Goal: Transaction & Acquisition: Purchase product/service

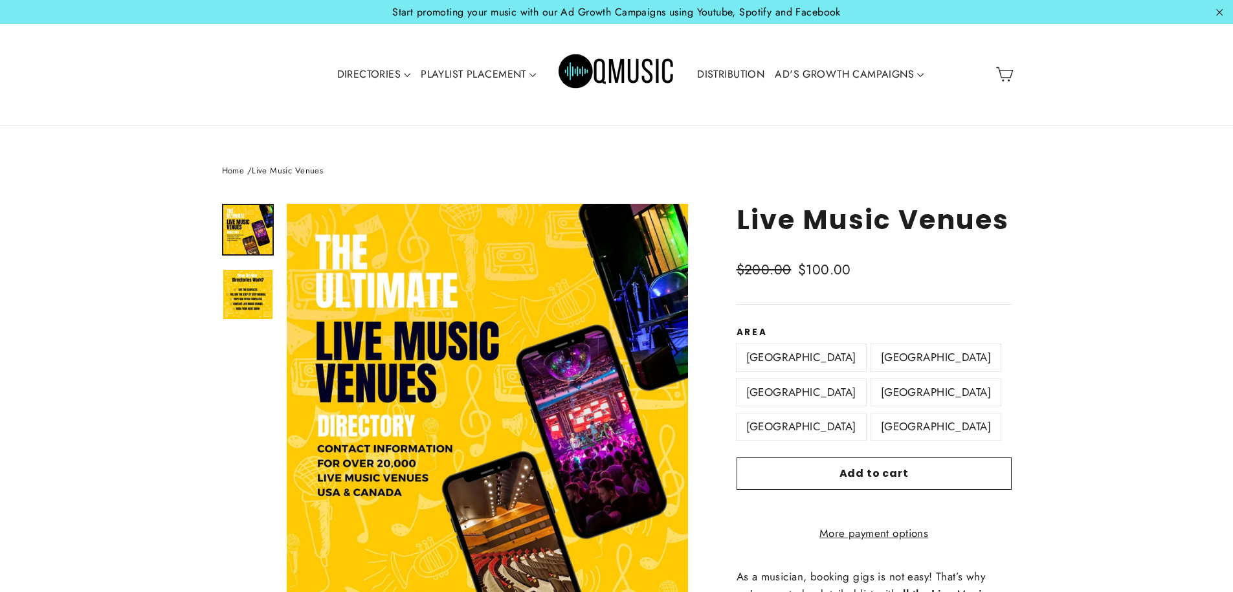
click at [871, 346] on label "[GEOGRAPHIC_DATA]" at bounding box center [935, 357] width 129 height 27
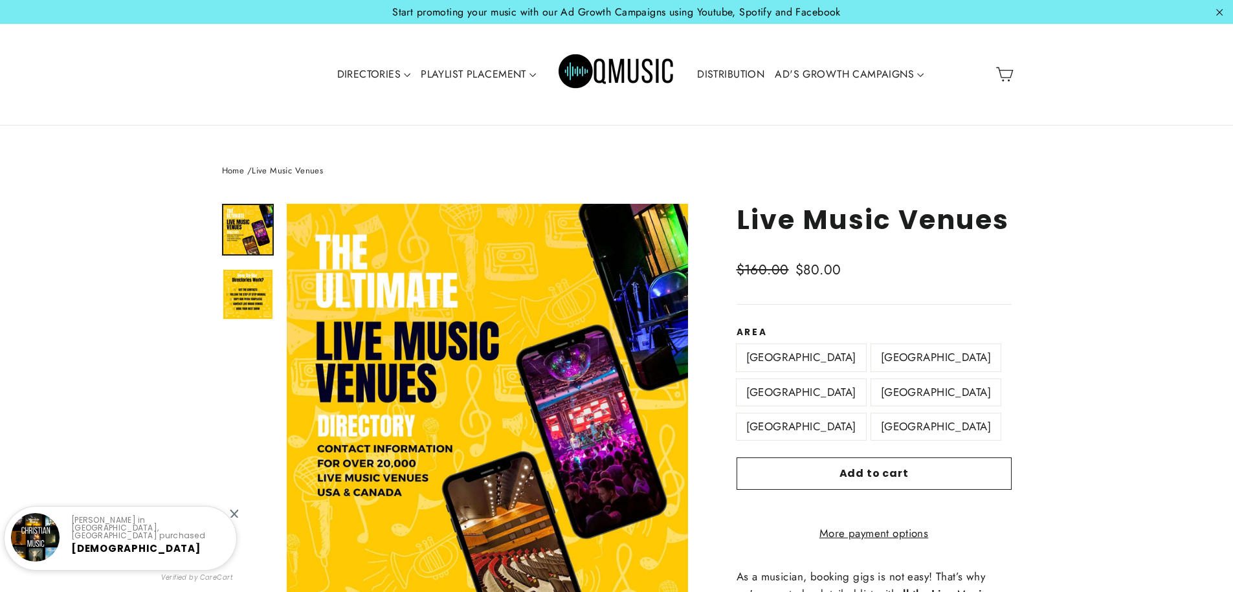
click at [765, 346] on label "Canada" at bounding box center [800, 357] width 129 height 27
click at [871, 352] on label "North East US" at bounding box center [935, 357] width 129 height 27
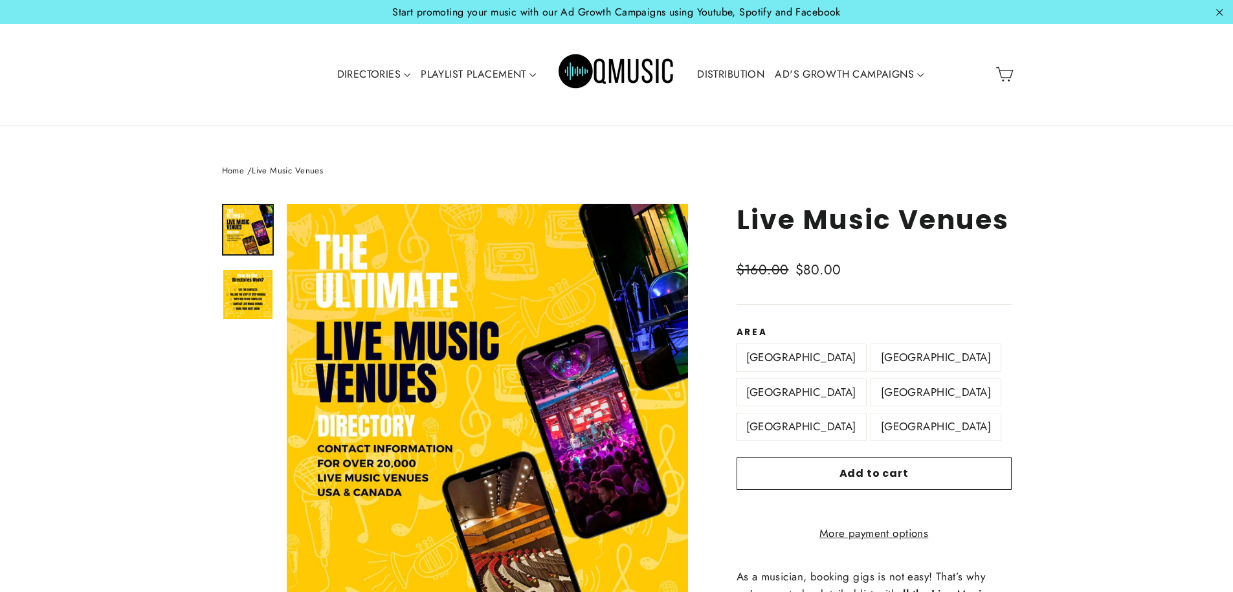
click at [866, 379] on label "North West US" at bounding box center [800, 392] width 129 height 27
click at [871, 360] on label "North East US" at bounding box center [935, 357] width 129 height 27
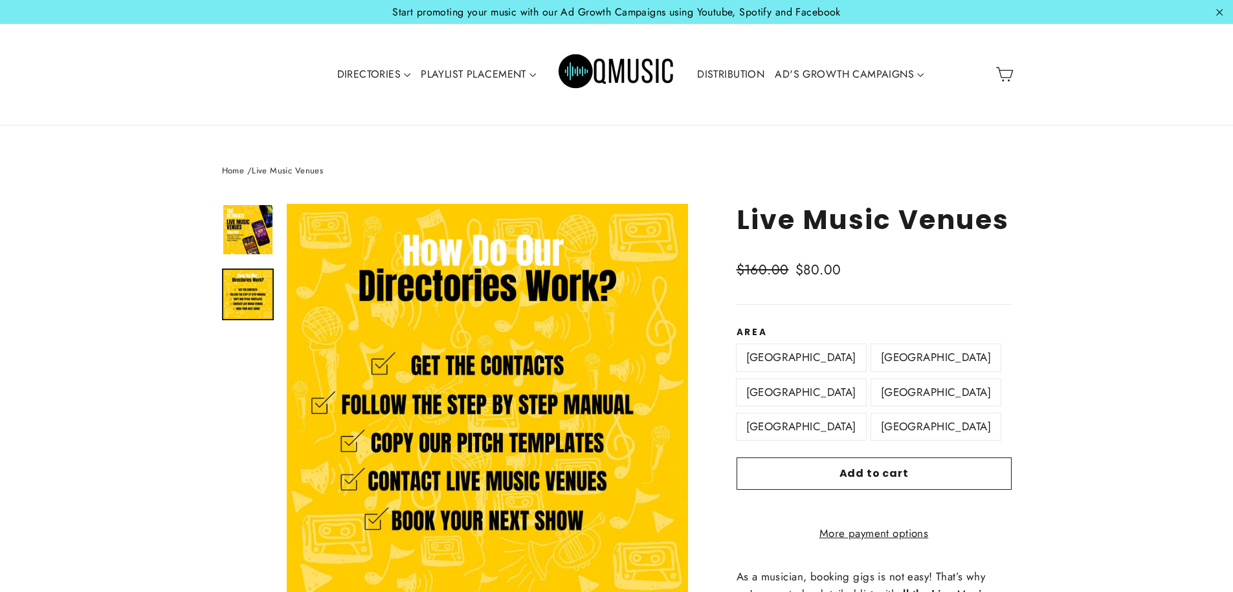
click at [231, 291] on img at bounding box center [247, 294] width 49 height 49
click at [241, 230] on img at bounding box center [247, 229] width 49 height 49
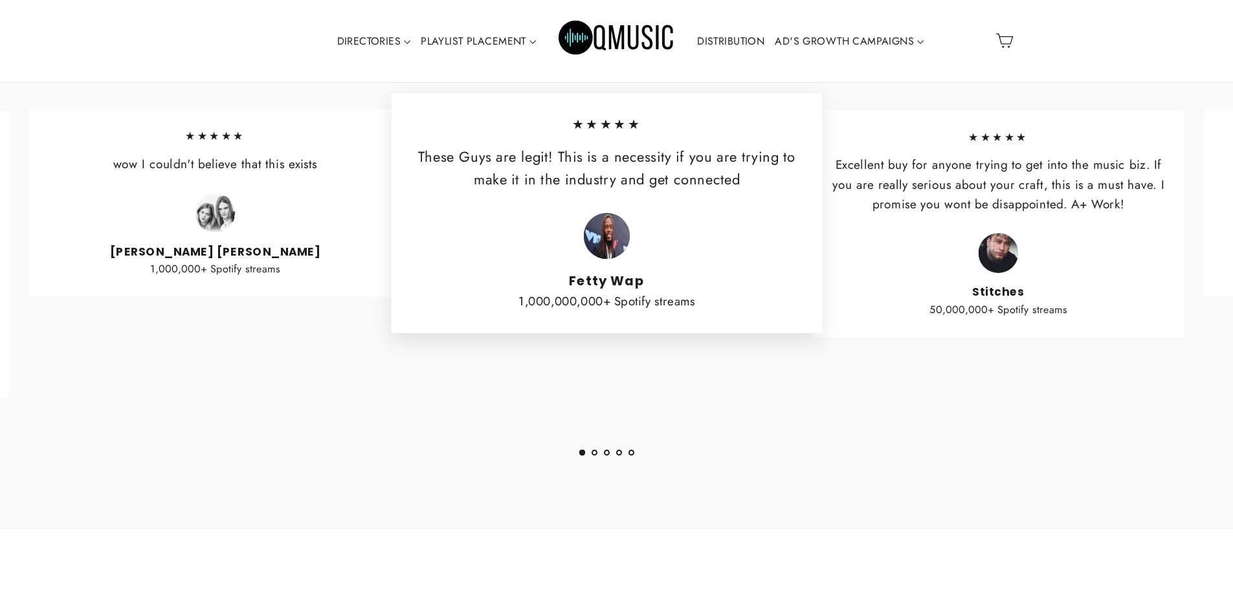
scroll to position [949, 0]
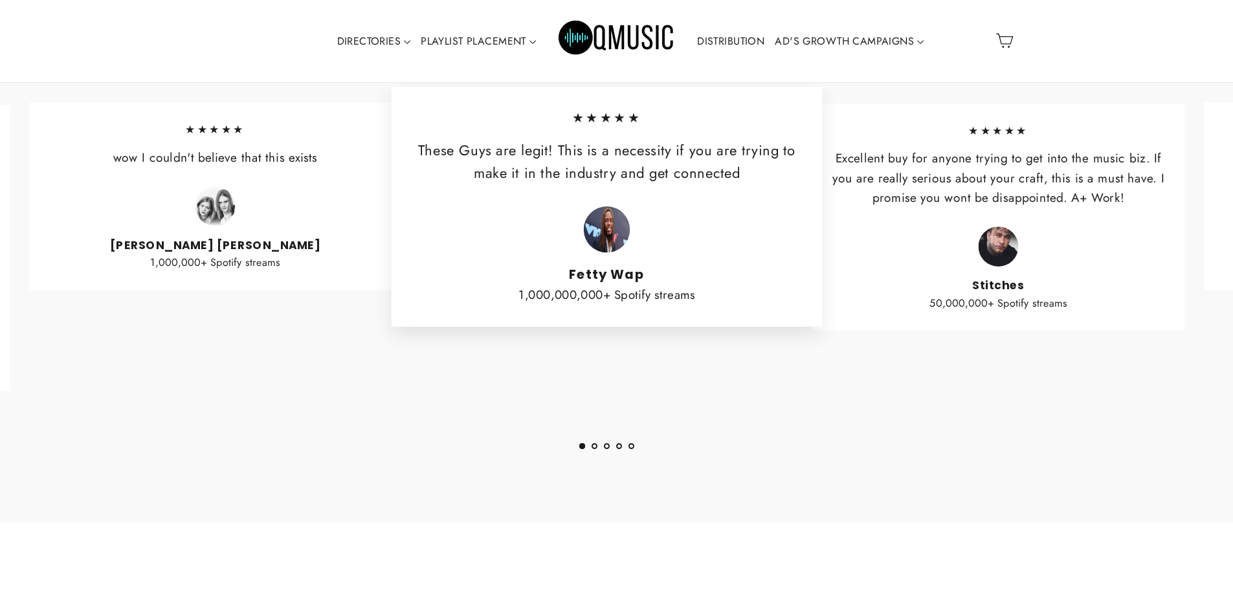
click at [211, 191] on img at bounding box center [215, 206] width 40 height 40
click at [494, 267] on cite "Fetty Wap" at bounding box center [607, 275] width 388 height 16
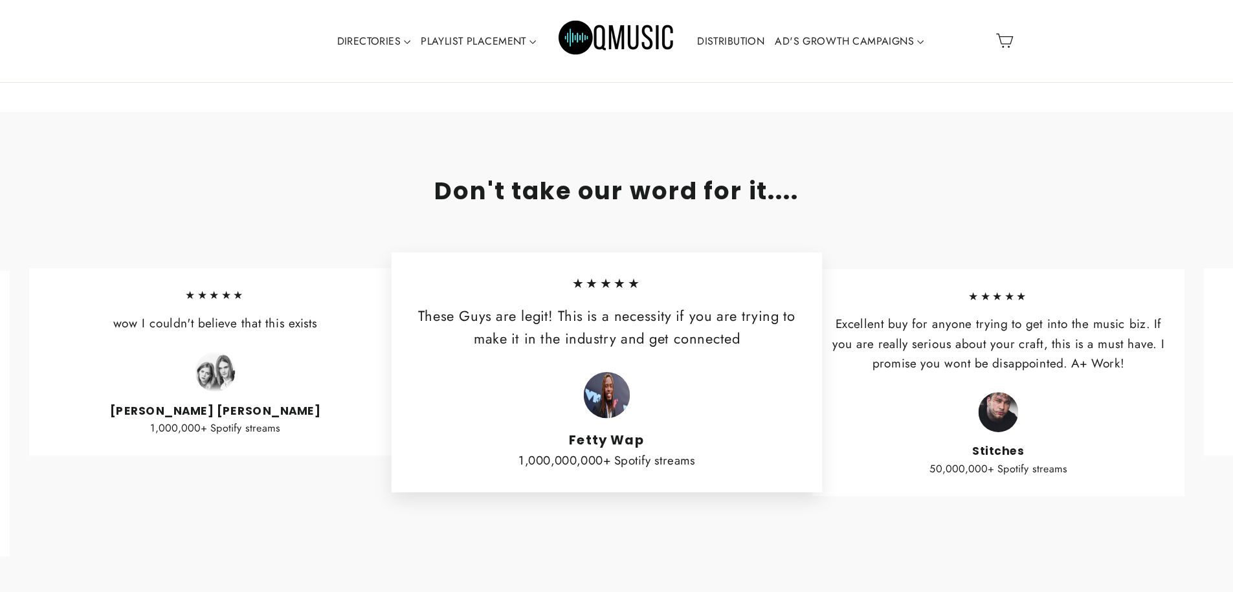
scroll to position [0, 0]
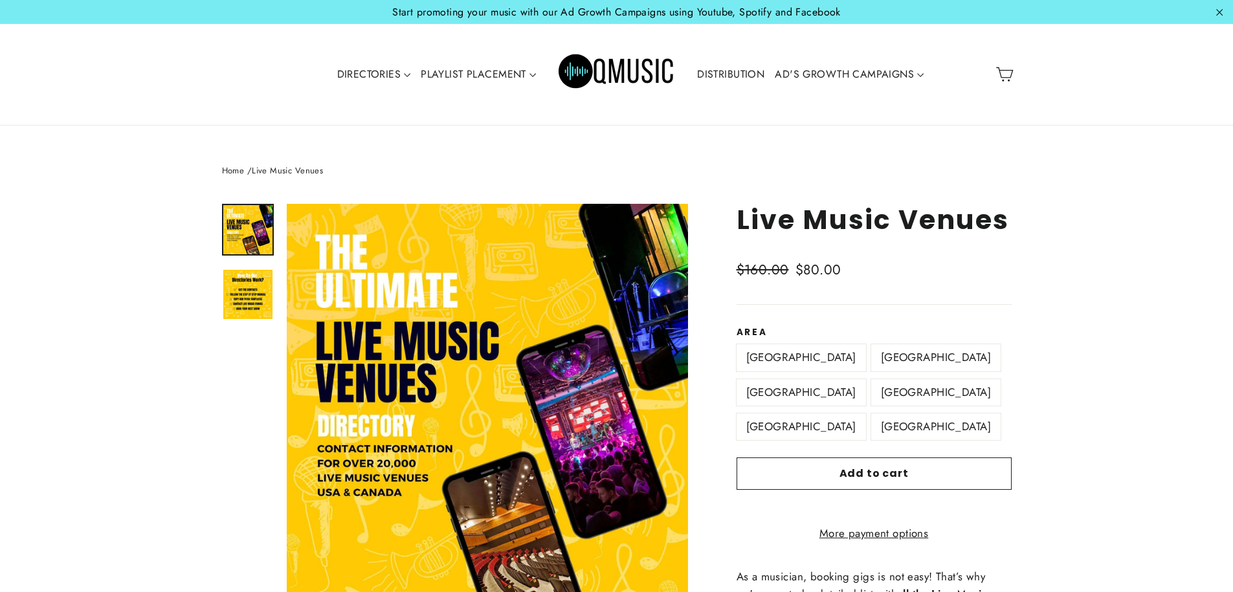
click at [224, 322] on div at bounding box center [248, 268] width 52 height 129
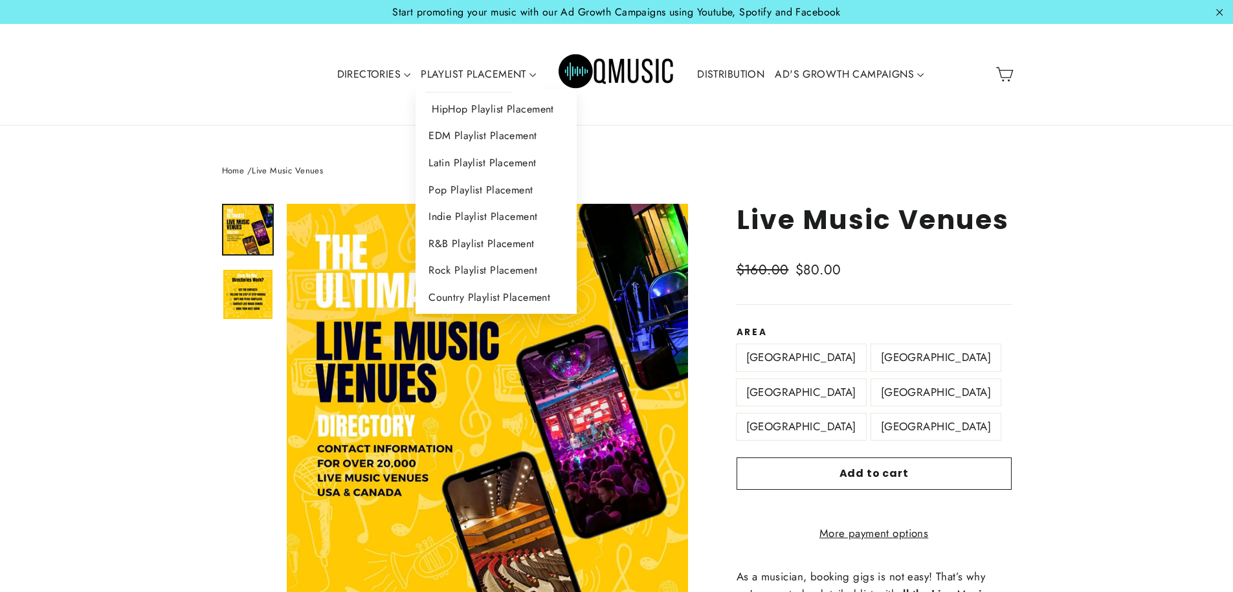
click at [454, 102] on link "HipHop Playlist Placement" at bounding box center [495, 109] width 161 height 27
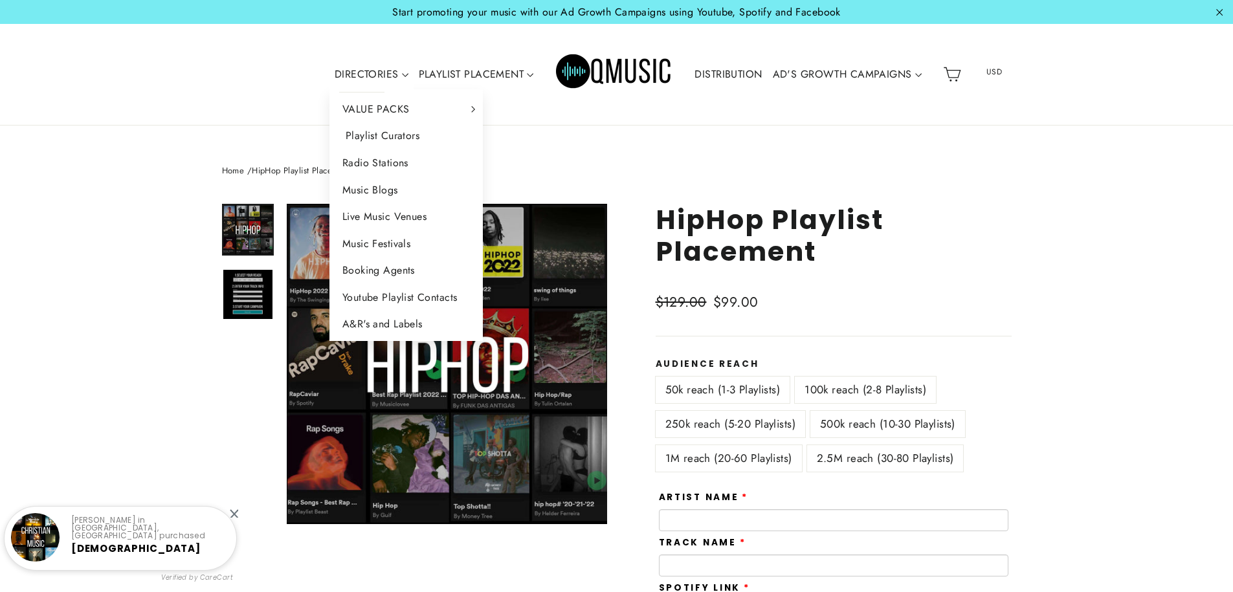
click at [365, 137] on link "Playlist Curators" at bounding box center [406, 135] width 154 height 27
